Goal: Task Accomplishment & Management: Complete application form

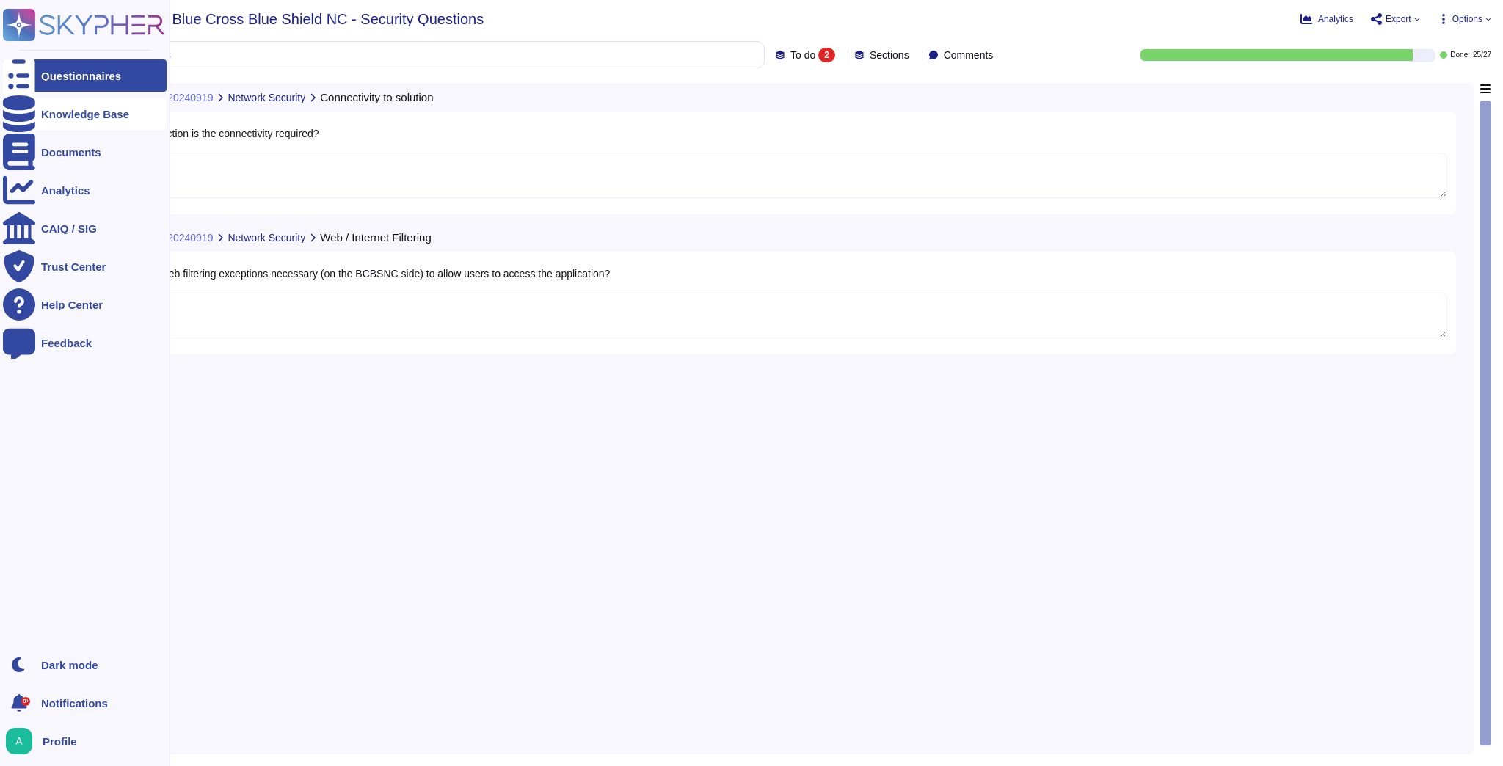
click at [32, 112] on div at bounding box center [19, 114] width 32 height 32
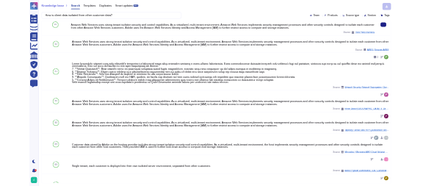
scroll to position [117, 0]
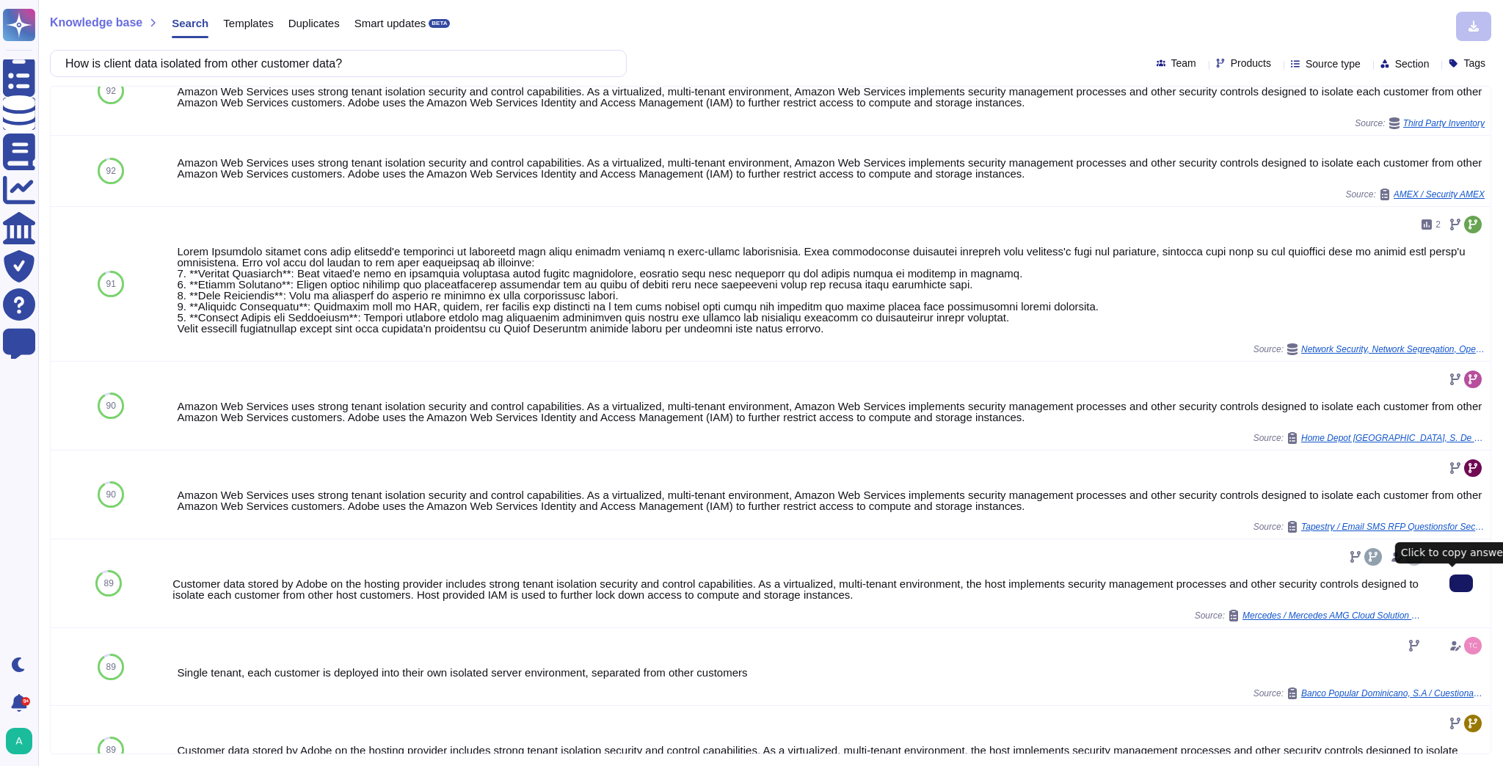
click at [1461, 583] on icon at bounding box center [1461, 583] width 0 height 0
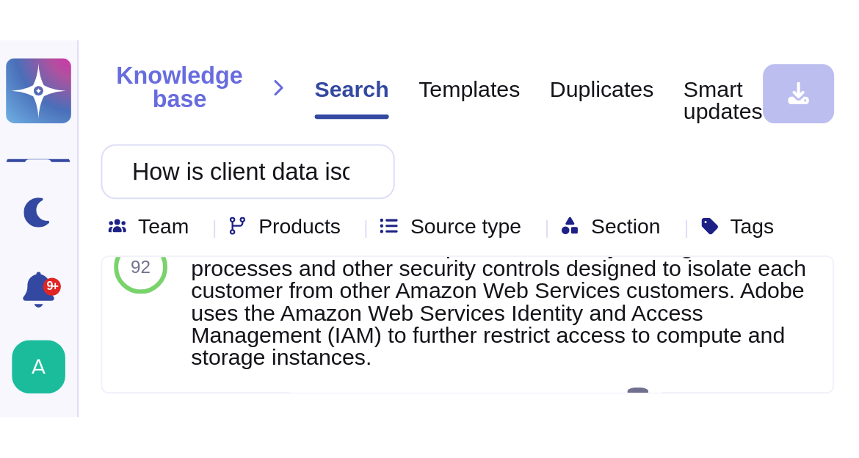
scroll to position [128, 0]
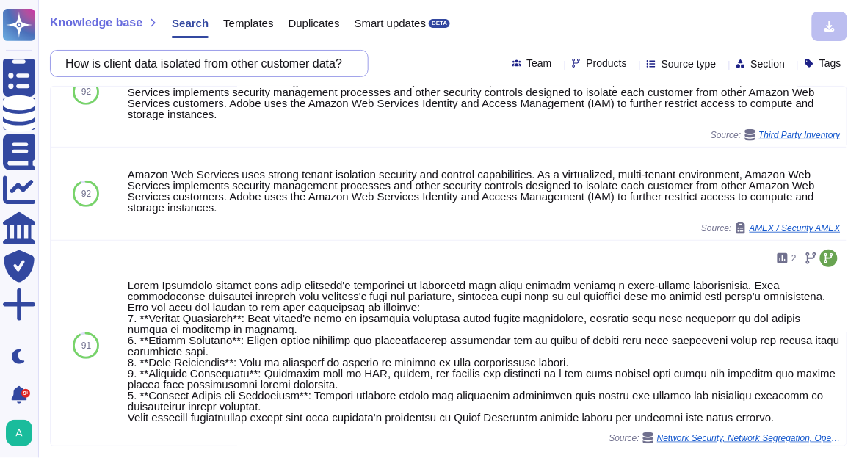
click at [219, 71] on input "How is client data isolated from other customer data?" at bounding box center [205, 64] width 295 height 26
click at [219, 70] on input "How is client data isolated from other customer data?" at bounding box center [205, 64] width 295 height 26
paste input "Will any BCBSNC data be stored or accessed outside of [GEOGRAPHIC_DATA]? If yes…"
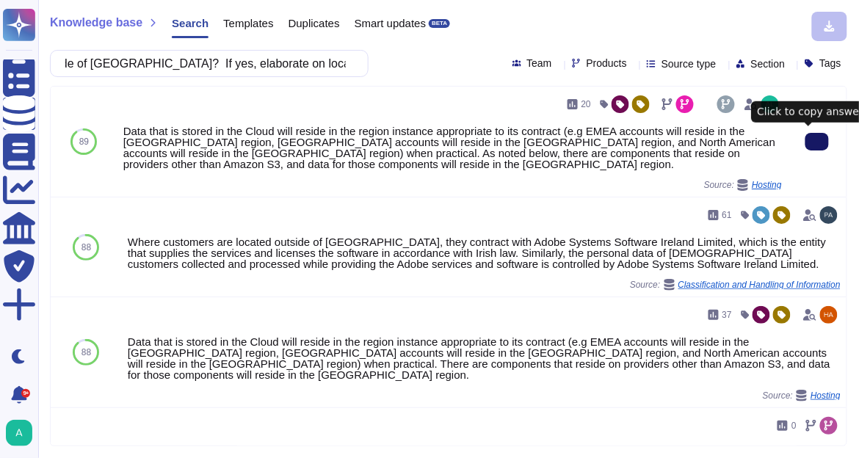
scroll to position [0, 0]
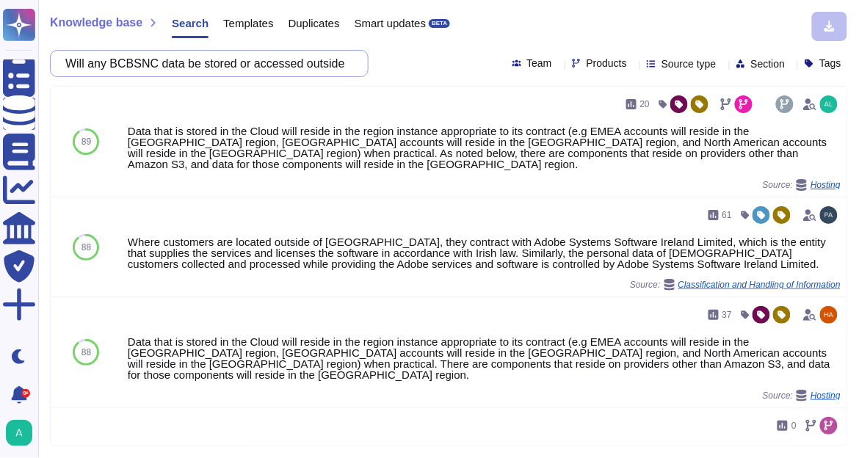
click at [214, 62] on input "Will any BCBSNC data be stored or accessed outside of [GEOGRAPHIC_DATA]? If yes…" at bounding box center [205, 64] width 295 height 26
paste input "Describe your overall network security design and how it protects customers/par…"
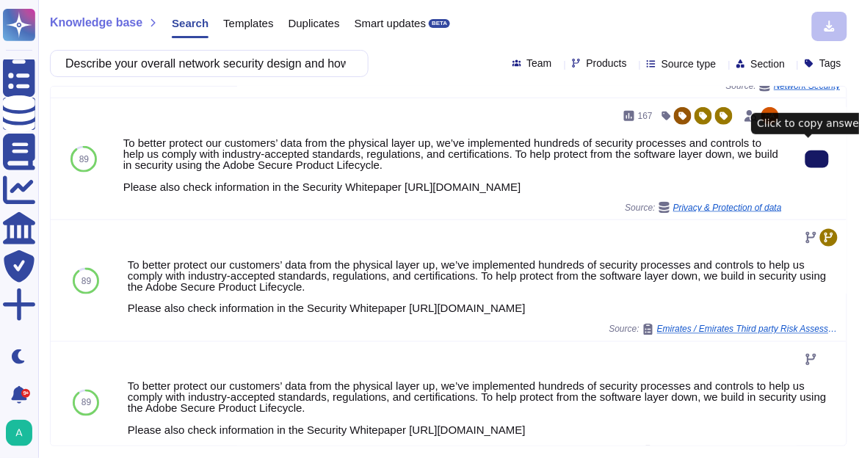
click at [820, 161] on button at bounding box center [816, 159] width 23 height 18
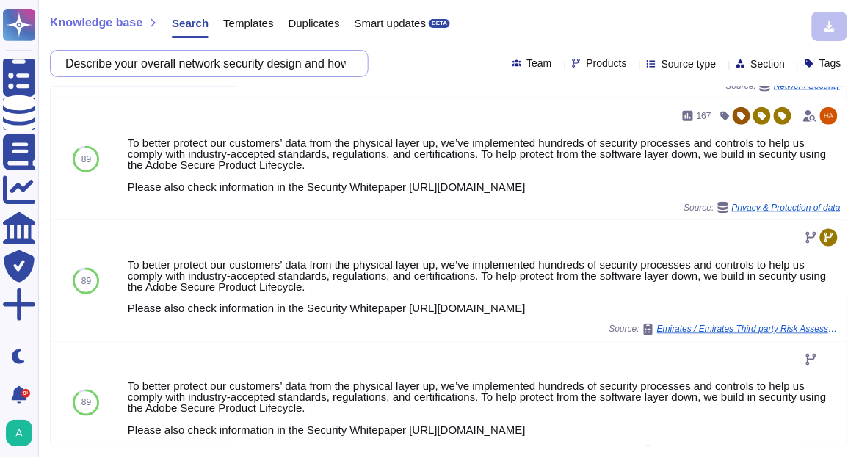
click at [192, 64] on input "Describe your overall network security design and how it protects customers/par…" at bounding box center [205, 64] width 295 height 26
paste input "What ports and protocols will need to be open between the BCBSNC network and th…"
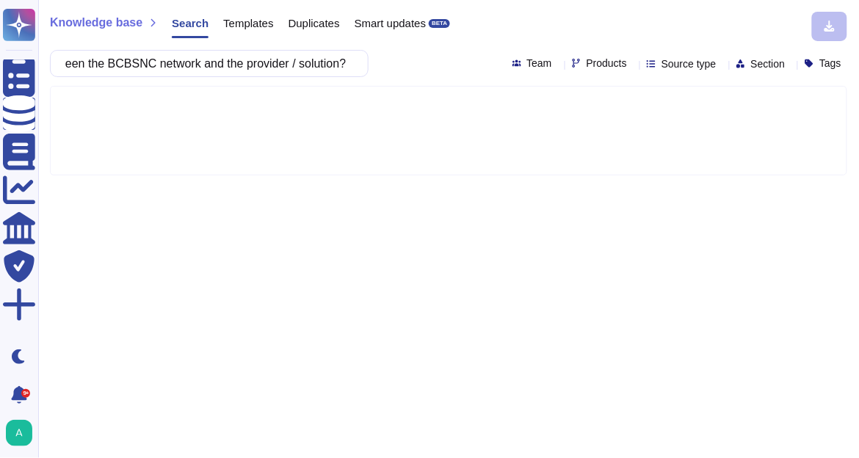
type input "What ports and protocols will need to be open between the BCBSNC network and th…"
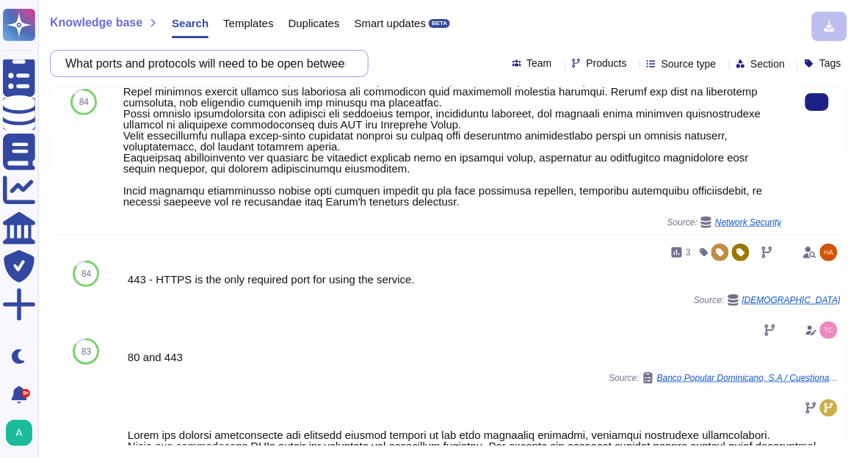
scroll to position [59, 0]
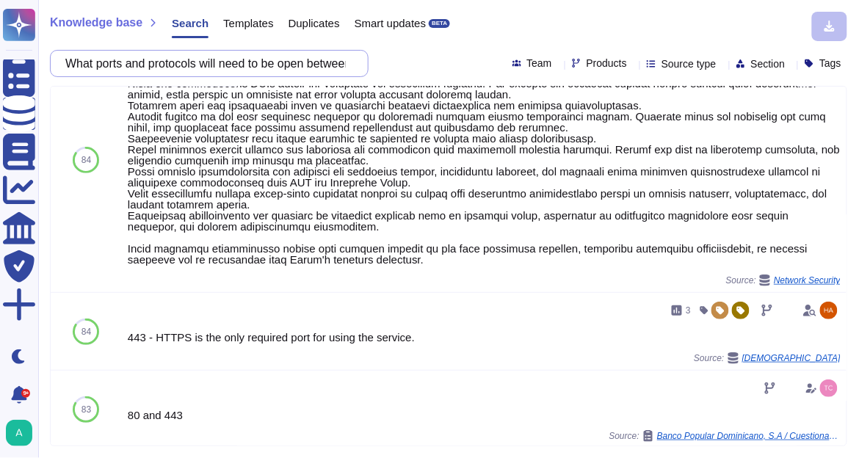
click at [216, 62] on input "What ports and protocols will need to be open between the BCBSNC network and th…" at bounding box center [205, 64] width 295 height 26
